Goal: Transaction & Acquisition: Book appointment/travel/reservation

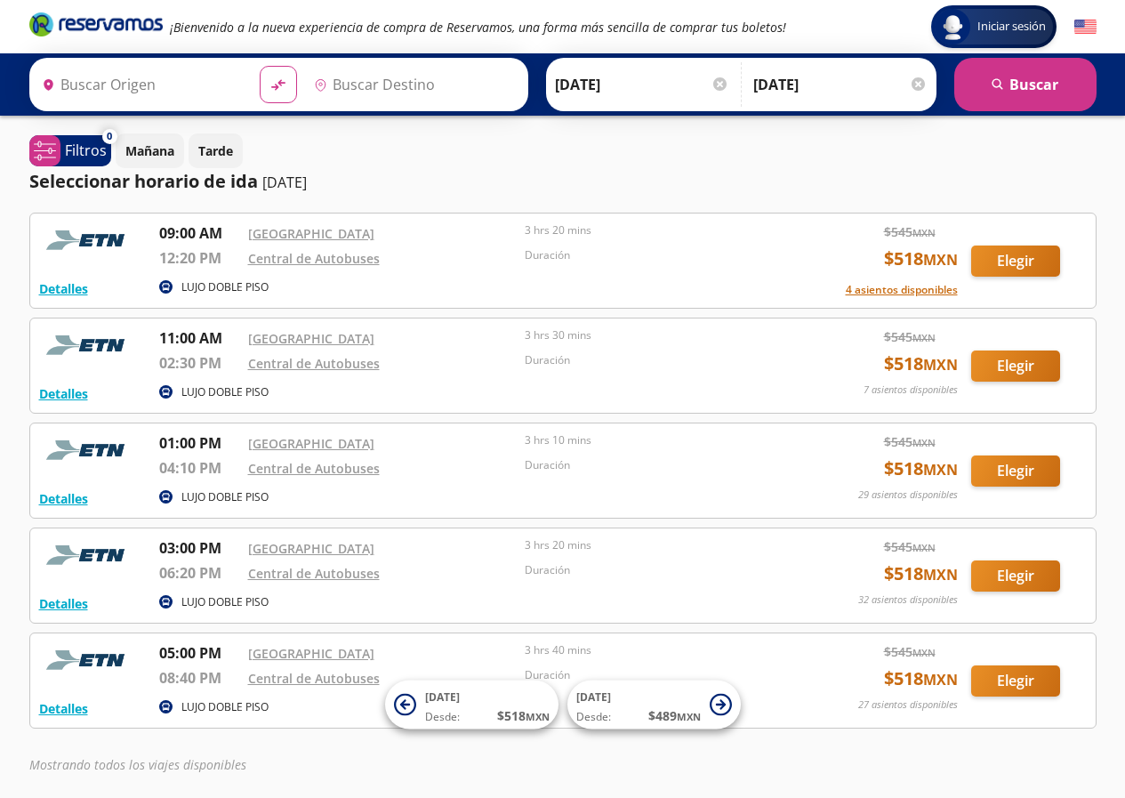
type input "Ciudad de México, Distrito Federal"
type input "Tequisquiapan, [GEOGRAPHIC_DATA]"
click at [81, 91] on input "Ciudad de México, Distrito Federal" at bounding box center [132, 84] width 194 height 44
click at [708, 405] on div "Detalles LUJO DOBLE PISO 11:00 AM Central del Norte 02:30 PM Central de Autobus…" at bounding box center [562, 365] width 1067 height 96
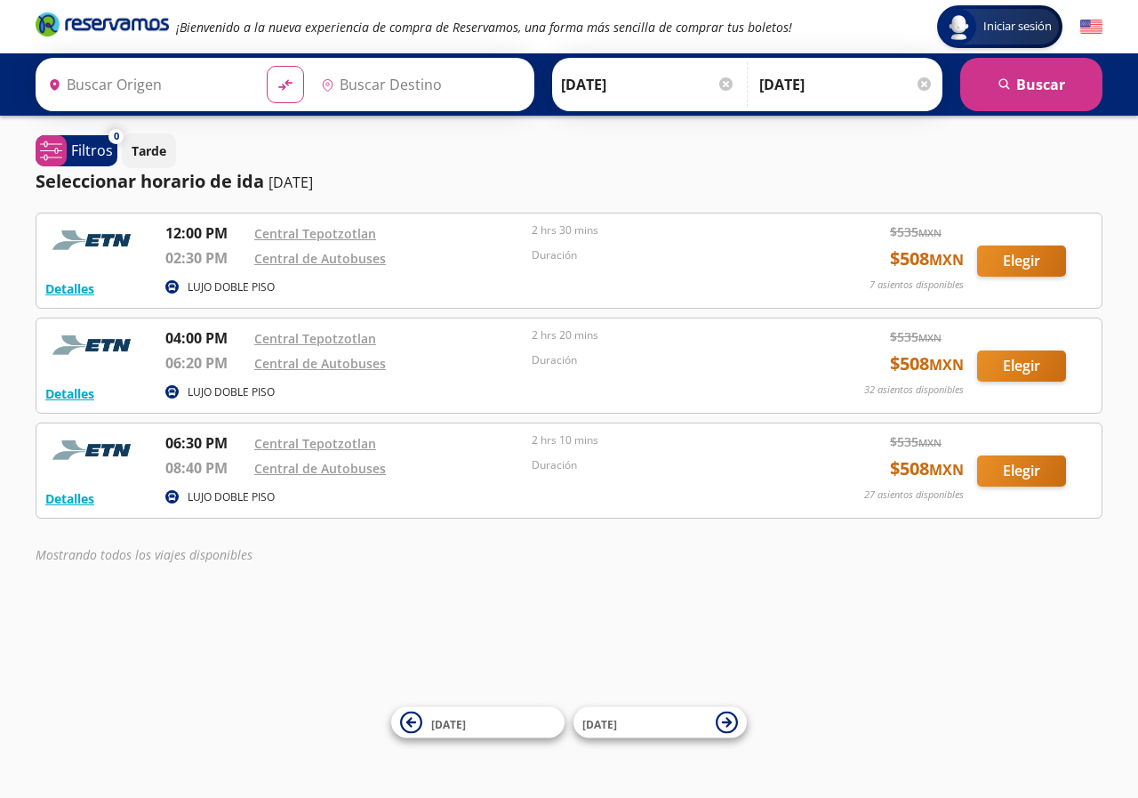
type input "[GEOGRAPHIC_DATA], [GEOGRAPHIC_DATA]"
type input "Tequisquiapan, [GEOGRAPHIC_DATA]"
click at [1017, 252] on button "Elegir" at bounding box center [1021, 260] width 89 height 31
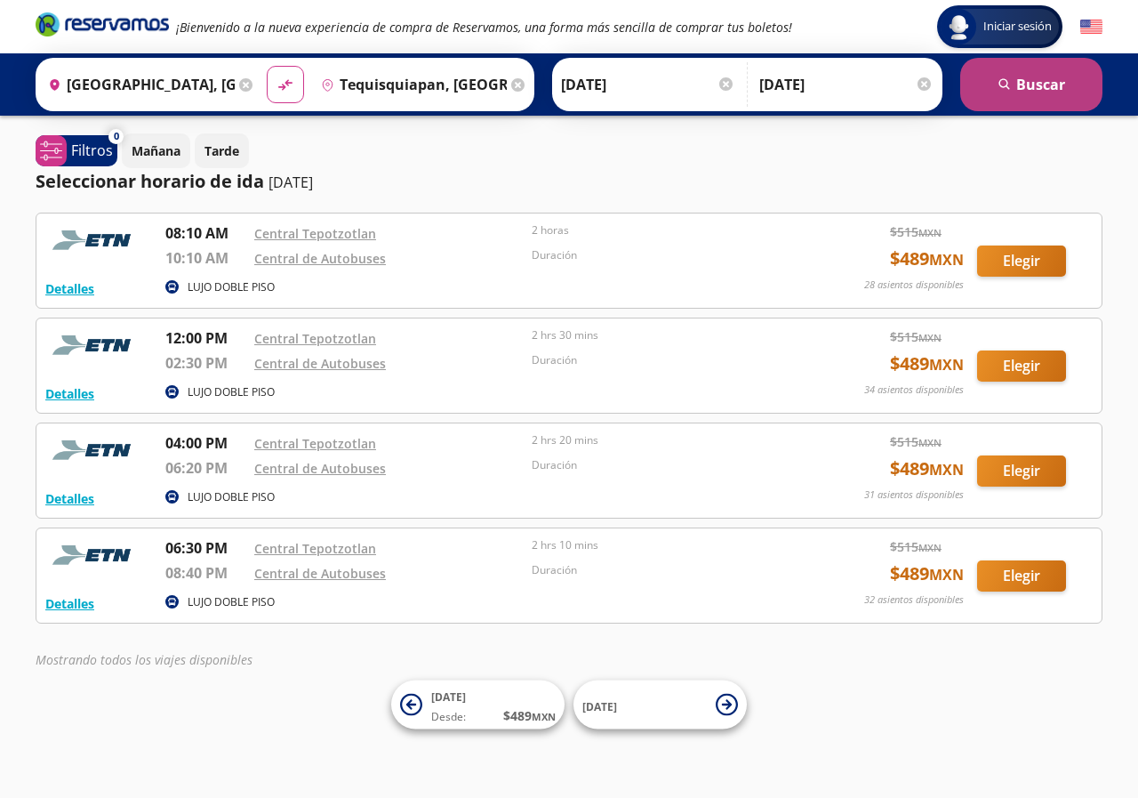
click at [1034, 85] on button "search Buscar" at bounding box center [1031, 84] width 142 height 53
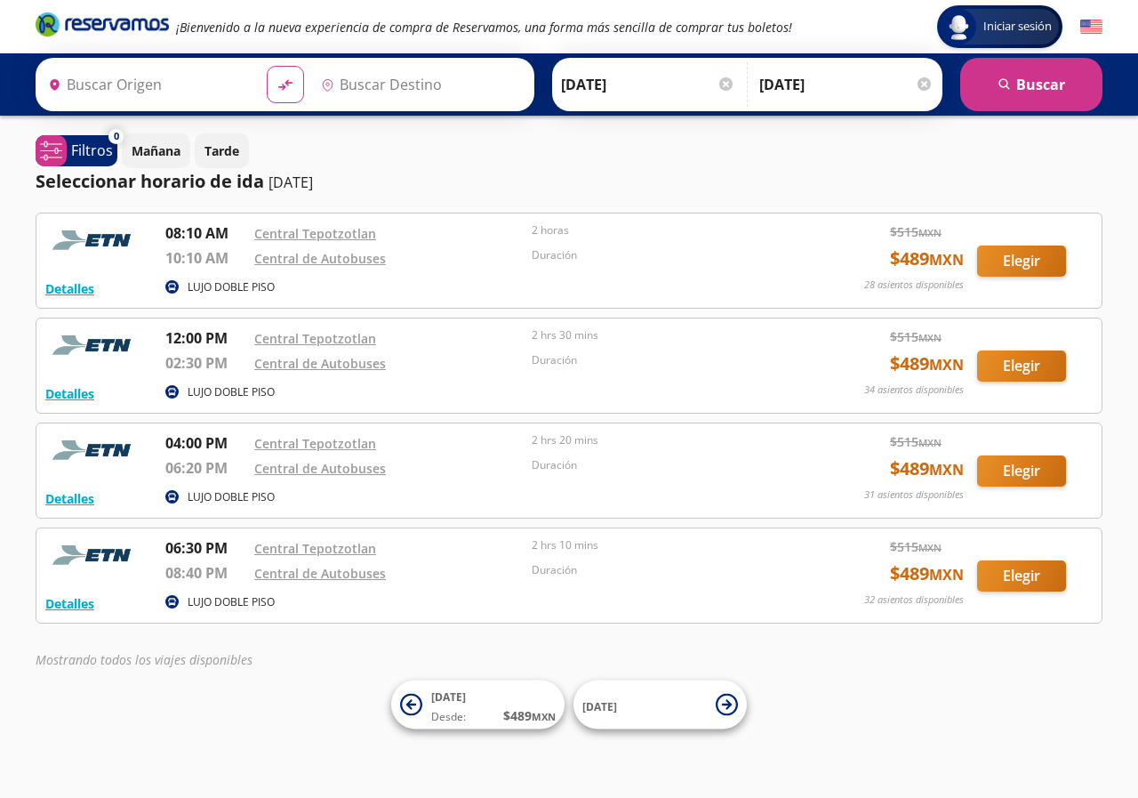
type input "[GEOGRAPHIC_DATA], [GEOGRAPHIC_DATA]"
type input "Tequisquiapan, [GEOGRAPHIC_DATA]"
click at [52, 750] on div "Iniciar sesión Iniciar sesión ¡Bienvenido a la nueva experiencia de compra de R…" at bounding box center [569, 399] width 1138 height 798
type input "[GEOGRAPHIC_DATA], [GEOGRAPHIC_DATA]"
type input "Tequisquiapan, [GEOGRAPHIC_DATA]"
